Goal: Task Accomplishment & Management: Manage account settings

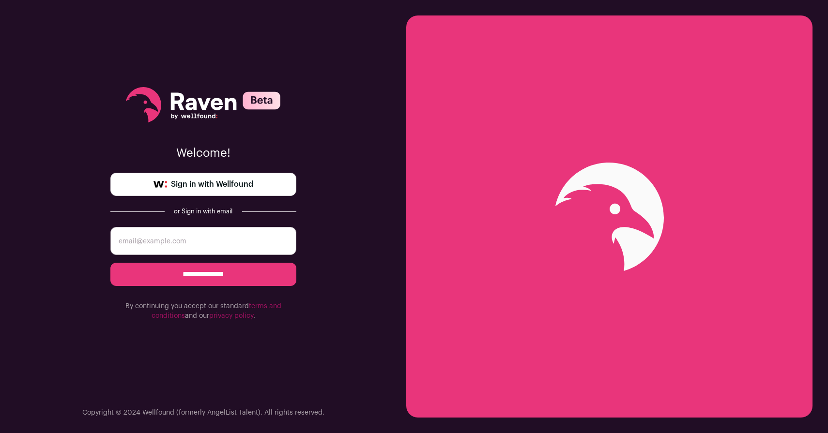
click at [185, 242] on input "email" at bounding box center [203, 241] width 186 height 28
type input "yadav.sunny@northeastern.edu"
click at [193, 269] on input "**********" at bounding box center [203, 274] width 186 height 23
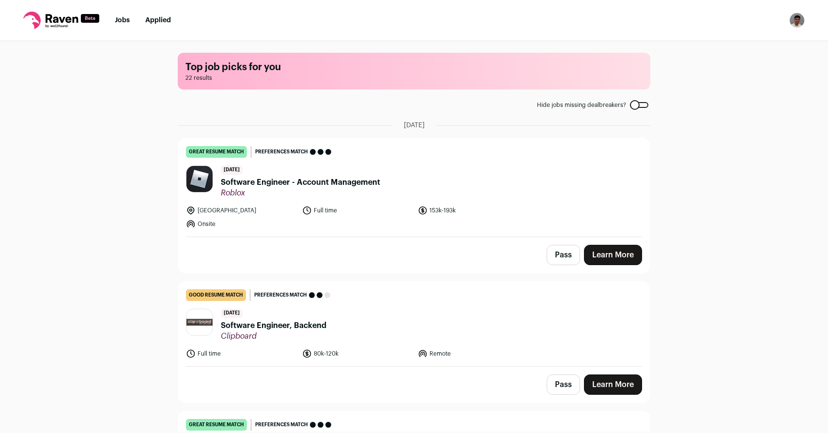
click at [157, 126] on div "Top job picks for you 22 results Hide jobs missing dealbreakers? [DATE] great r…" at bounding box center [414, 236] width 828 height 391
click at [793, 13] on button "Open dropdown" at bounding box center [796, 20] width 15 height 15
click at [756, 38] on link "Settings" at bounding box center [750, 44] width 107 height 23
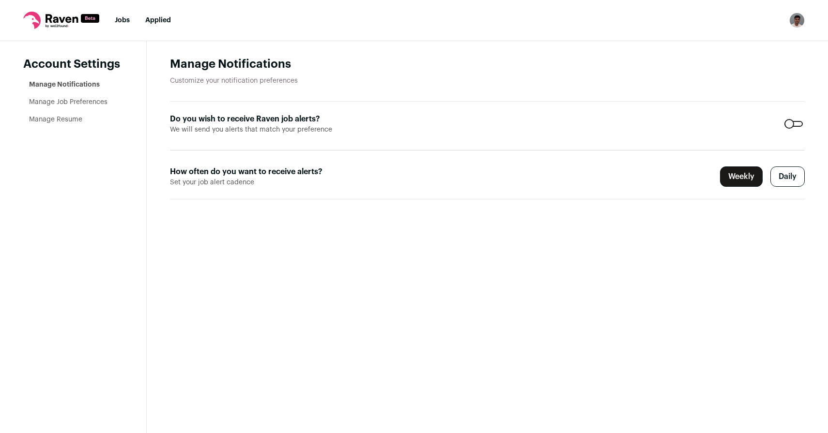
click at [92, 104] on link "Manage Job Preferences" at bounding box center [68, 102] width 78 height 7
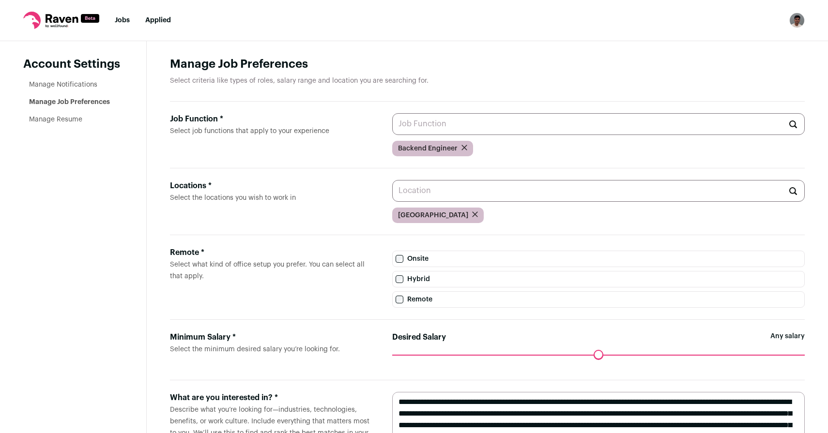
click at [441, 119] on input "Job Function * Select job functions that apply to your experience" at bounding box center [598, 124] width 412 height 22
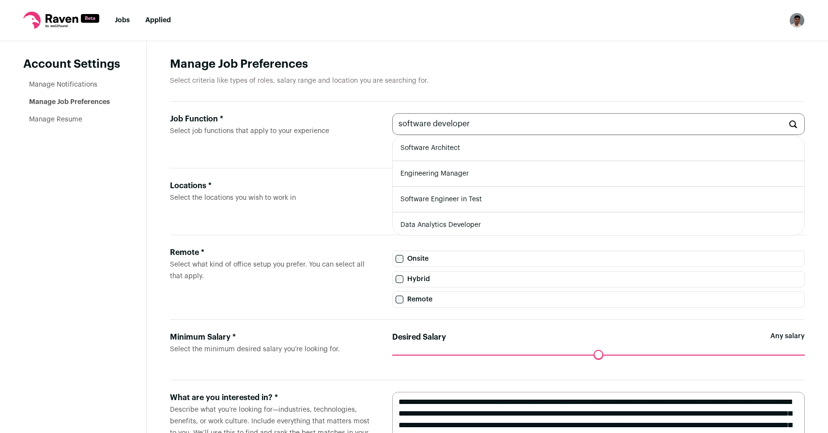
click at [416, 122] on input "software developer" at bounding box center [598, 124] width 412 height 22
type input "backend developer"
click at [452, 120] on input "backend developer" at bounding box center [598, 124] width 412 height 22
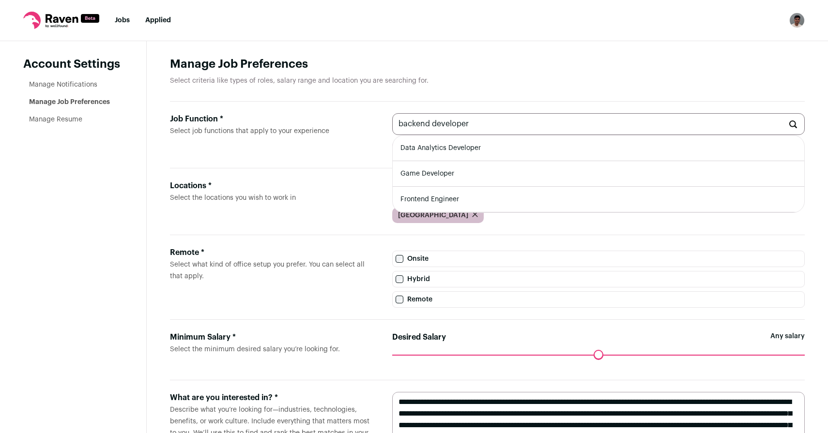
click at [452, 120] on input "backend developer" at bounding box center [598, 124] width 412 height 22
click at [485, 126] on input "Software Engineer" at bounding box center [598, 124] width 412 height 22
type input "Software Engineer"
click at [485, 126] on input "Software Engineer" at bounding box center [598, 124] width 412 height 22
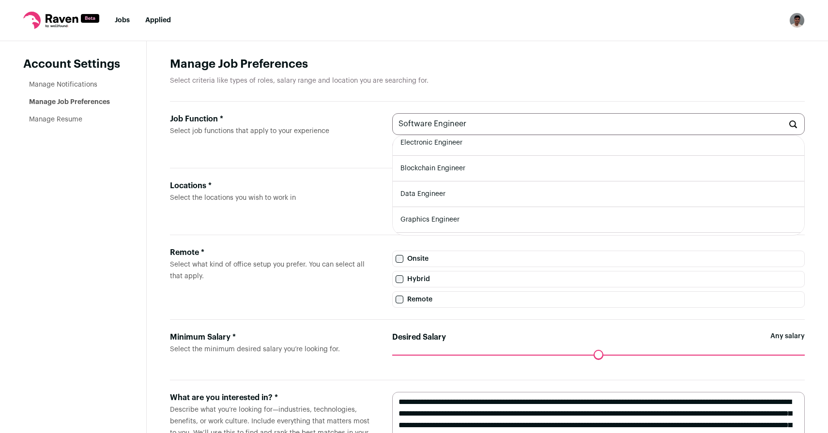
click at [485, 126] on input "Software Engineer" at bounding box center [598, 124] width 412 height 22
click at [353, 183] on div "Locations *" at bounding box center [273, 186] width 207 height 12
click at [392, 183] on input "Locations * Select the locations you wish to work in" at bounding box center [598, 191] width 412 height 22
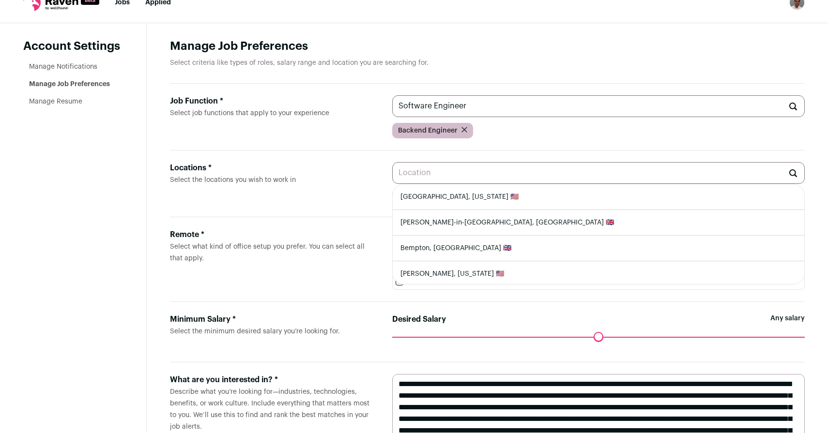
scroll to position [19, 0]
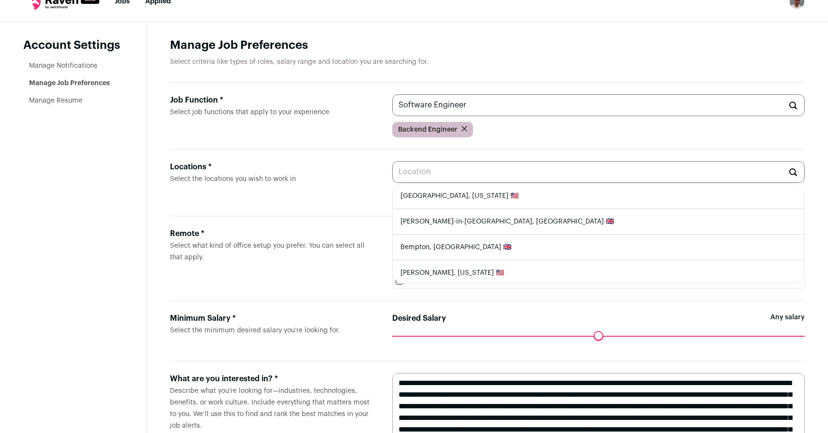
click at [405, 111] on input "Software Engineer" at bounding box center [598, 105] width 412 height 22
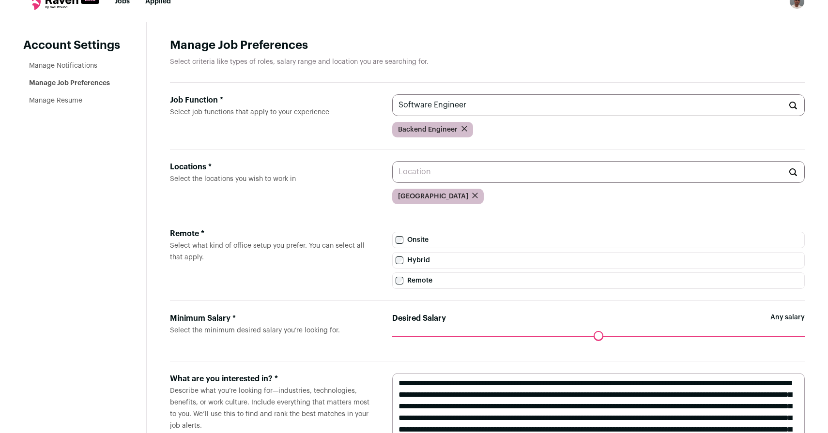
click at [405, 111] on input "Software Engineer" at bounding box center [598, 105] width 412 height 22
click at [415, 127] on li "Full-Stack Engineer" at bounding box center [599, 130] width 412 height 26
type input "Full-Stack Engineer"
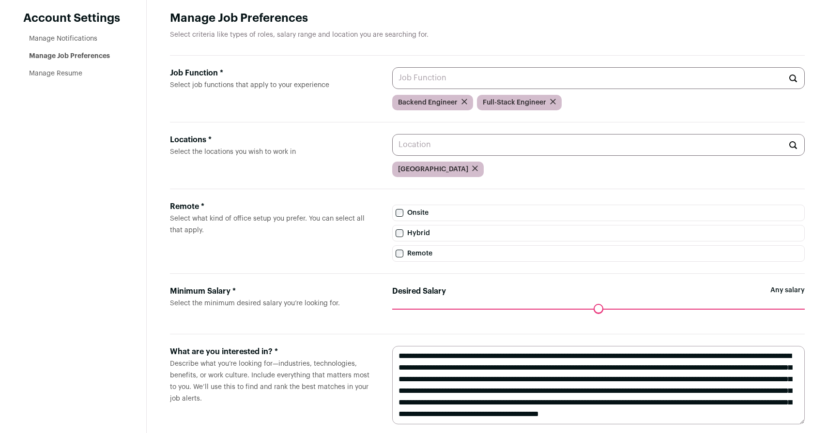
scroll to position [64, 0]
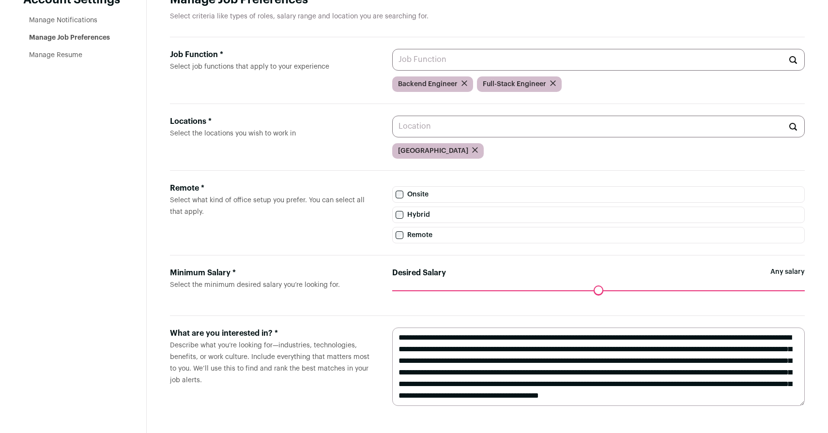
click at [541, 336] on textarea "**********" at bounding box center [598, 367] width 412 height 78
click at [429, 386] on textarea "**********" at bounding box center [598, 367] width 412 height 78
click at [695, 385] on textarea "**********" at bounding box center [598, 367] width 412 height 78
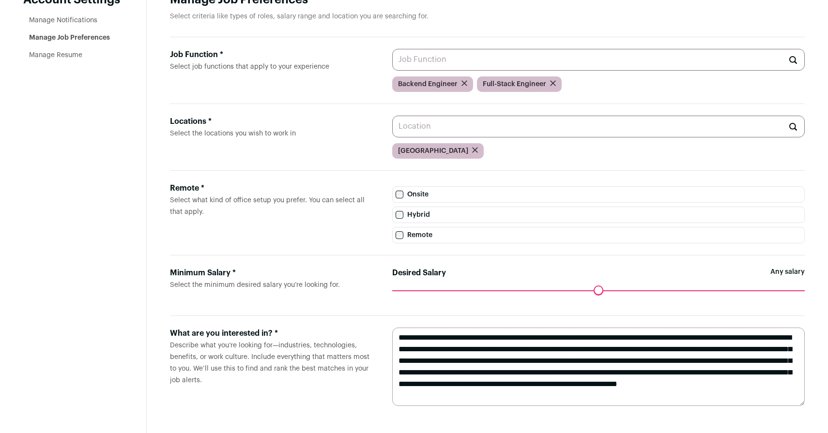
scroll to position [0, 0]
type textarea "**********"
click at [293, 397] on label "What are you interested in? * Describe what you’re looking for—industries, tech…" at bounding box center [273, 367] width 207 height 78
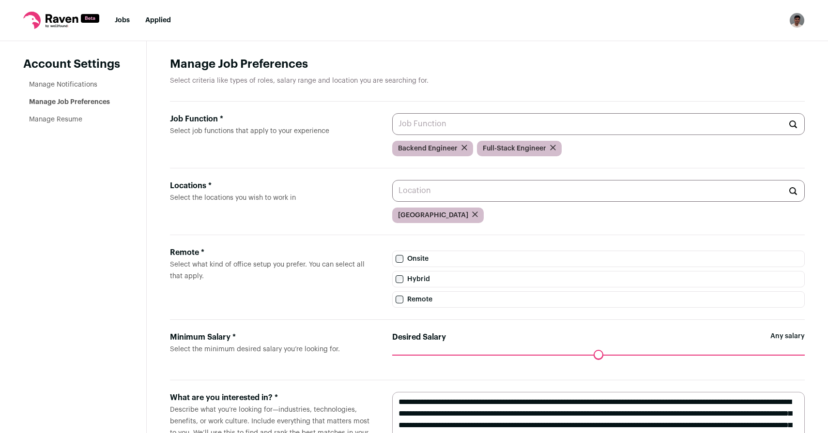
scroll to position [64, 0]
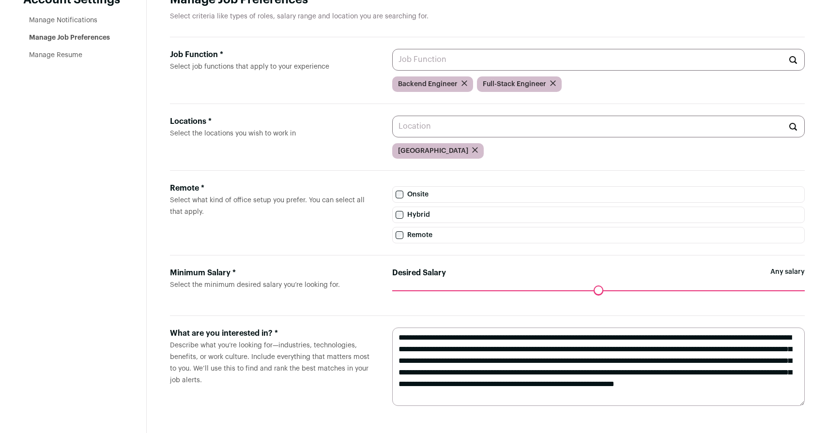
click at [75, 58] on link "Manage Resume" at bounding box center [55, 55] width 53 height 7
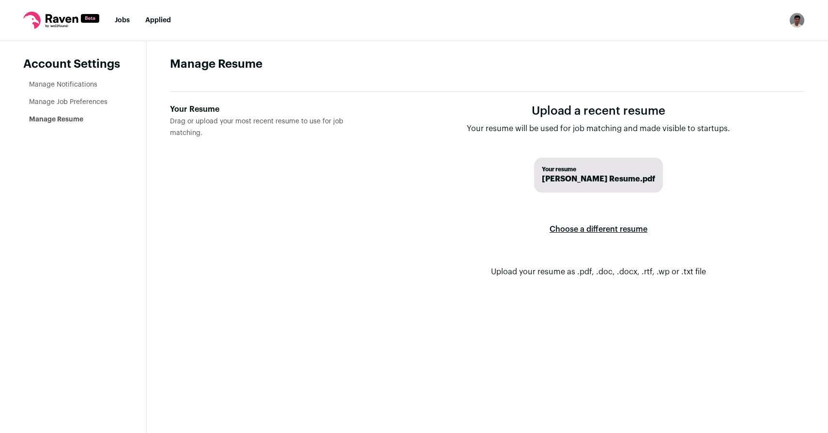
click at [604, 229] on label "Choose a different resume" at bounding box center [598, 229] width 98 height 27
click at [0, 0] on input "Your Resume Drag or upload your most recent resume to use for job matching." at bounding box center [0, 0] width 0 height 0
click at [594, 167] on span "Your resume" at bounding box center [598, 170] width 99 height 8
click at [124, 21] on link "Jobs" at bounding box center [122, 20] width 15 height 7
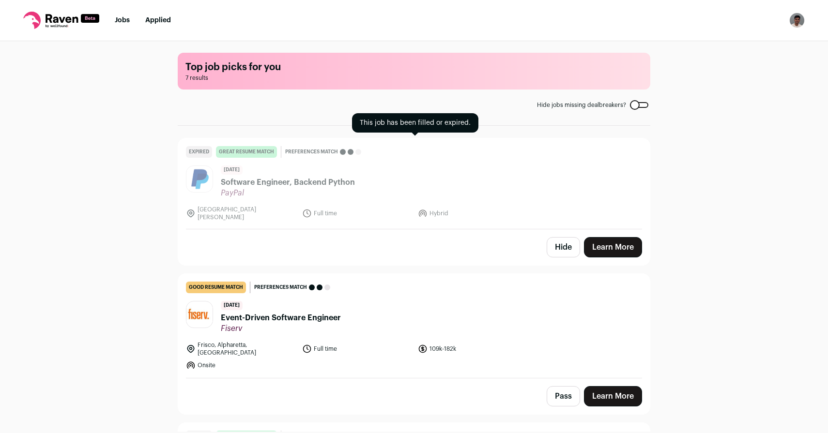
click at [302, 181] on span "Software Engineer, Backend Python" at bounding box center [288, 183] width 134 height 12
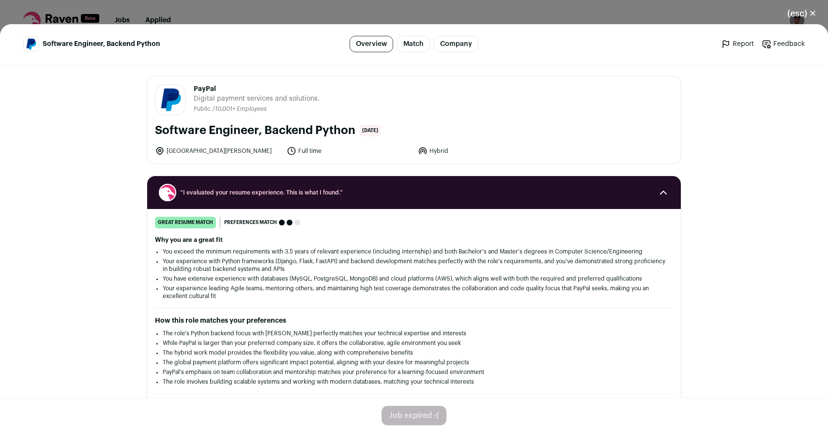
click at [214, 128] on h1 "Software Engineer, Backend Python" at bounding box center [255, 130] width 200 height 15
copy div "Software Engineer, Backend Python"
